Goal: Information Seeking & Learning: Find specific fact

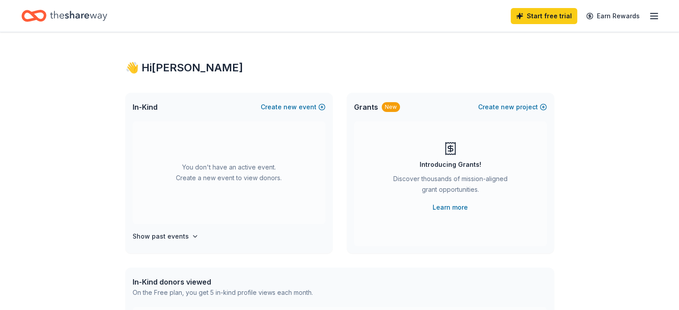
click at [649, 14] on div "Start free trial Earn Rewards" at bounding box center [339, 16] width 679 height 32
click at [651, 8] on div "Start free trial Earn Rewards" at bounding box center [339, 16] width 679 height 32
click at [649, 14] on icon "button" at bounding box center [654, 16] width 11 height 11
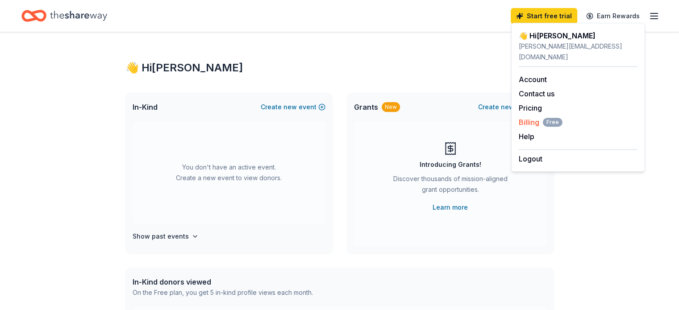
click at [534, 117] on span "Billing Free" at bounding box center [541, 122] width 44 height 11
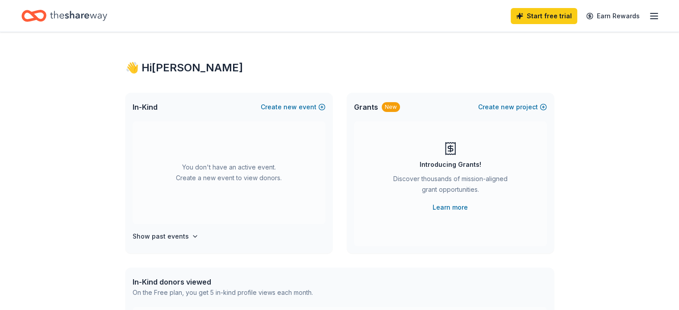
click at [649, 14] on icon "button" at bounding box center [654, 16] width 11 height 11
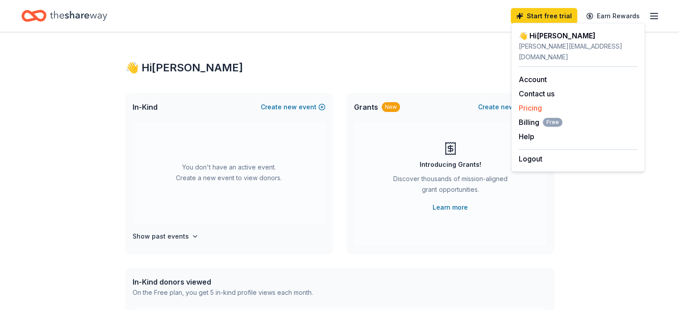
click at [524, 104] on link "Pricing" at bounding box center [530, 108] width 23 height 9
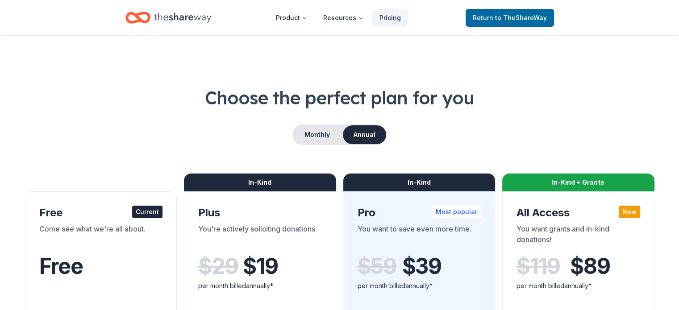
click at [535, 99] on h1 "Choose the perfect plan for you" at bounding box center [339, 97] width 636 height 25
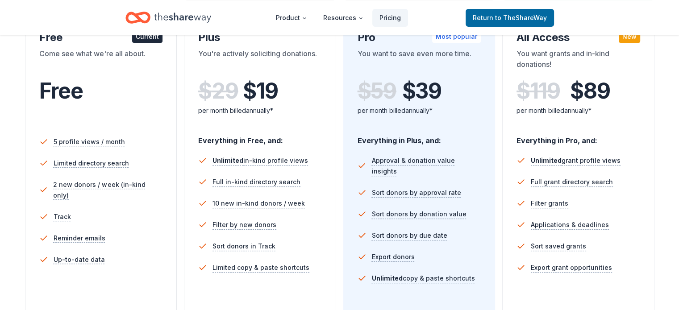
scroll to position [179, 0]
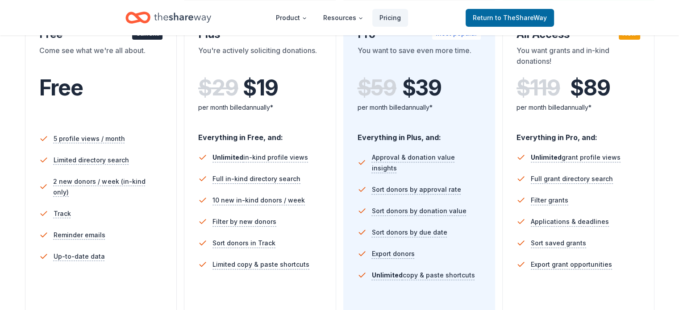
click at [129, 92] on div "Free" at bounding box center [101, 87] width 124 height 25
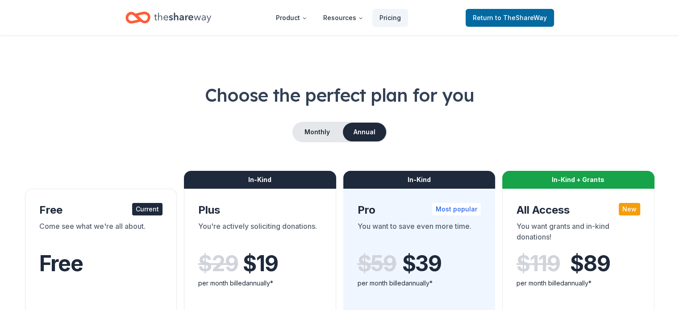
scroll to position [0, 0]
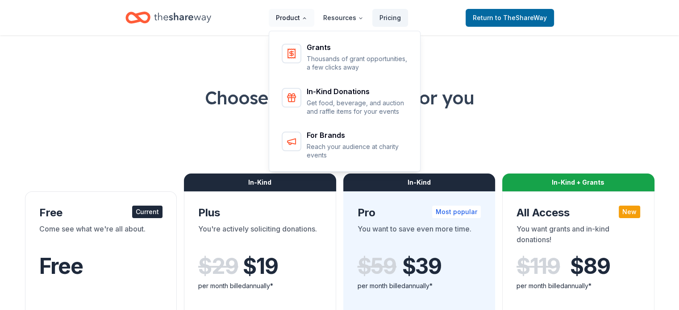
click at [295, 18] on button "Product" at bounding box center [292, 18] width 46 height 18
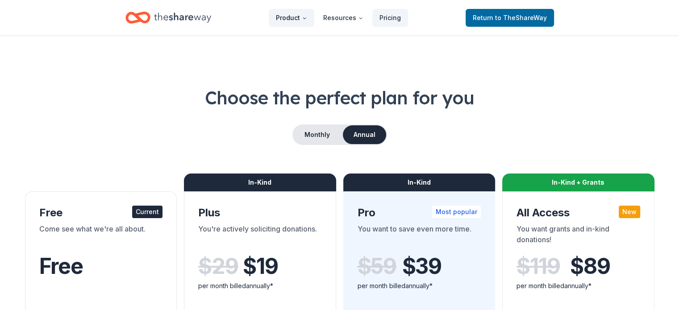
drag, startPoint x: 285, startPoint y: 17, endPoint x: 295, endPoint y: 25, distance: 13.3
click at [286, 17] on button "Product" at bounding box center [292, 18] width 46 height 18
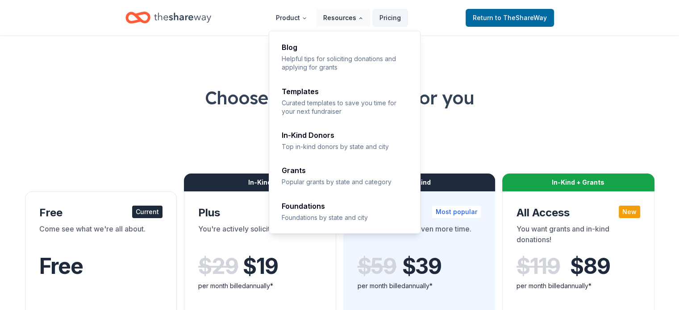
click at [331, 12] on button "Resources" at bounding box center [343, 18] width 54 height 18
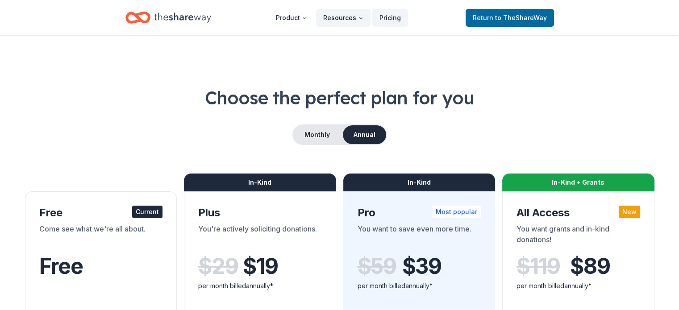
click at [331, 12] on button "Resources" at bounding box center [343, 18] width 54 height 18
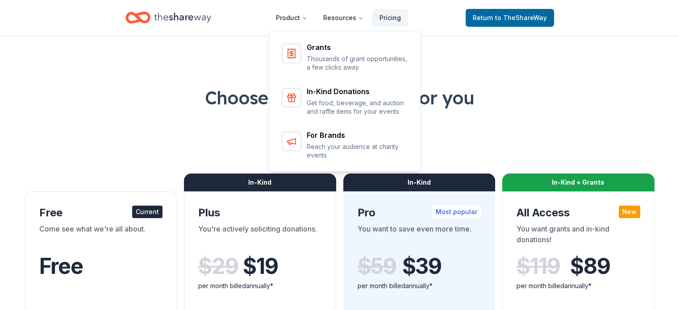
click at [164, 93] on h1 "Choose the perfect plan for you" at bounding box center [339, 97] width 636 height 25
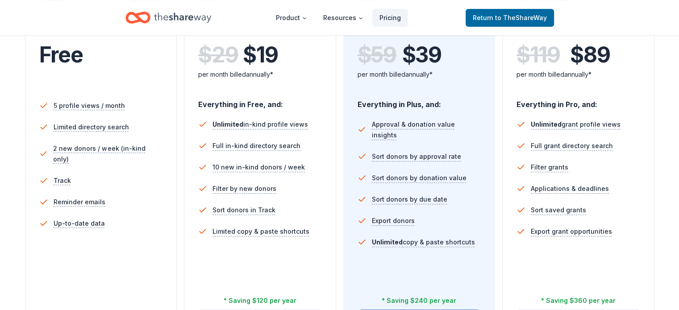
scroll to position [223, 0]
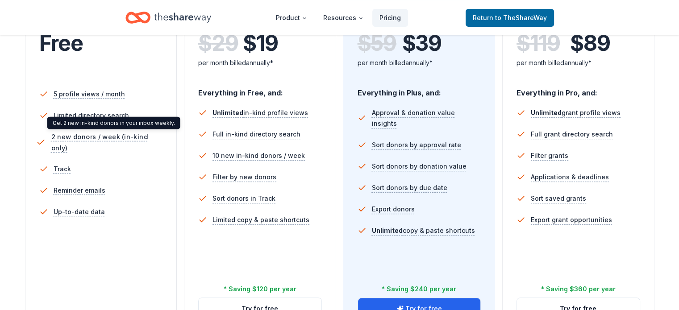
click at [105, 136] on span "2 new donors / week (in-kind only)" at bounding box center [108, 142] width 115 height 22
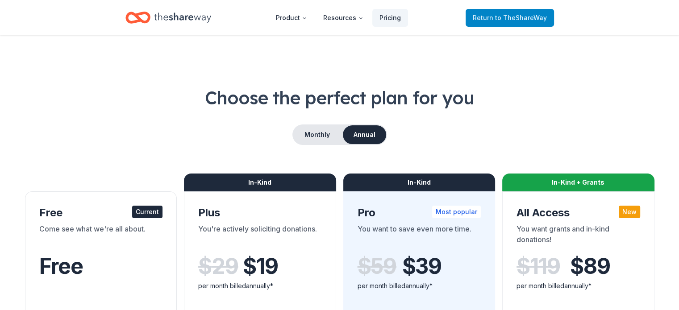
click at [516, 14] on span "to TheShareWay" at bounding box center [521, 18] width 52 height 8
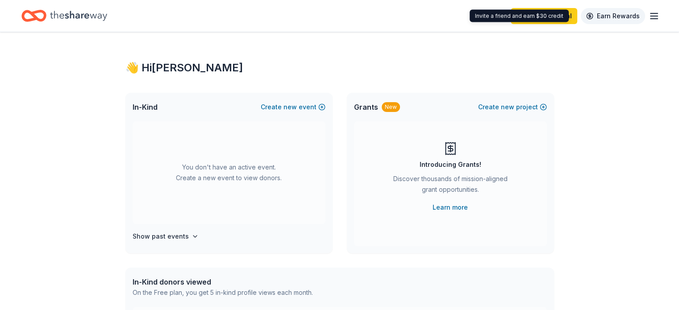
click at [612, 12] on link "Earn Rewards" at bounding box center [613, 16] width 64 height 16
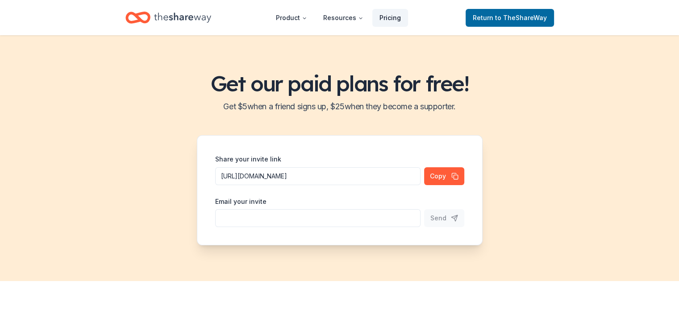
click at [390, 21] on link "Pricing" at bounding box center [390, 18] width 36 height 18
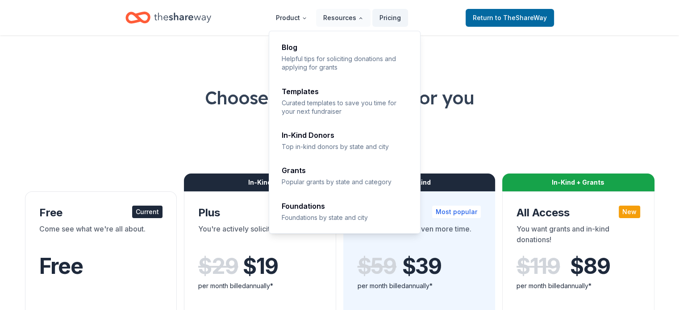
click at [327, 193] on ul "Blog Helpful tips for soliciting donations and applying for grants Templates Cu…" at bounding box center [345, 132] width 152 height 203
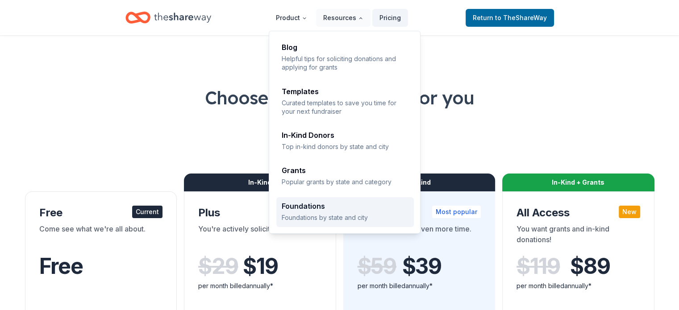
click at [325, 216] on p "Foundations by state and city" at bounding box center [345, 217] width 127 height 8
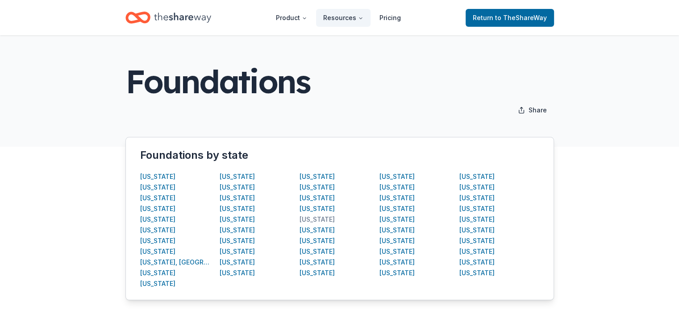
click at [322, 217] on div "Missouri" at bounding box center [317, 219] width 35 height 11
